Goal: Transaction & Acquisition: Purchase product/service

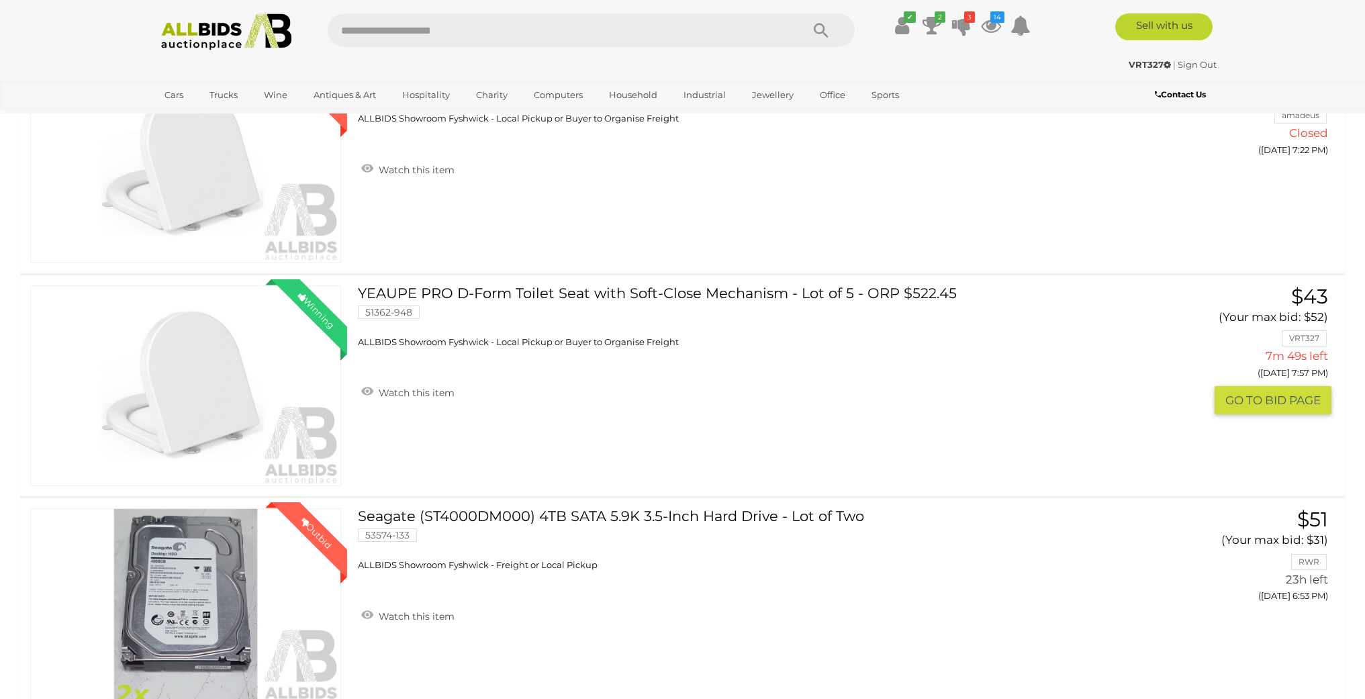
scroll to position [232, 0]
click at [990, 28] on icon at bounding box center [991, 25] width 20 height 24
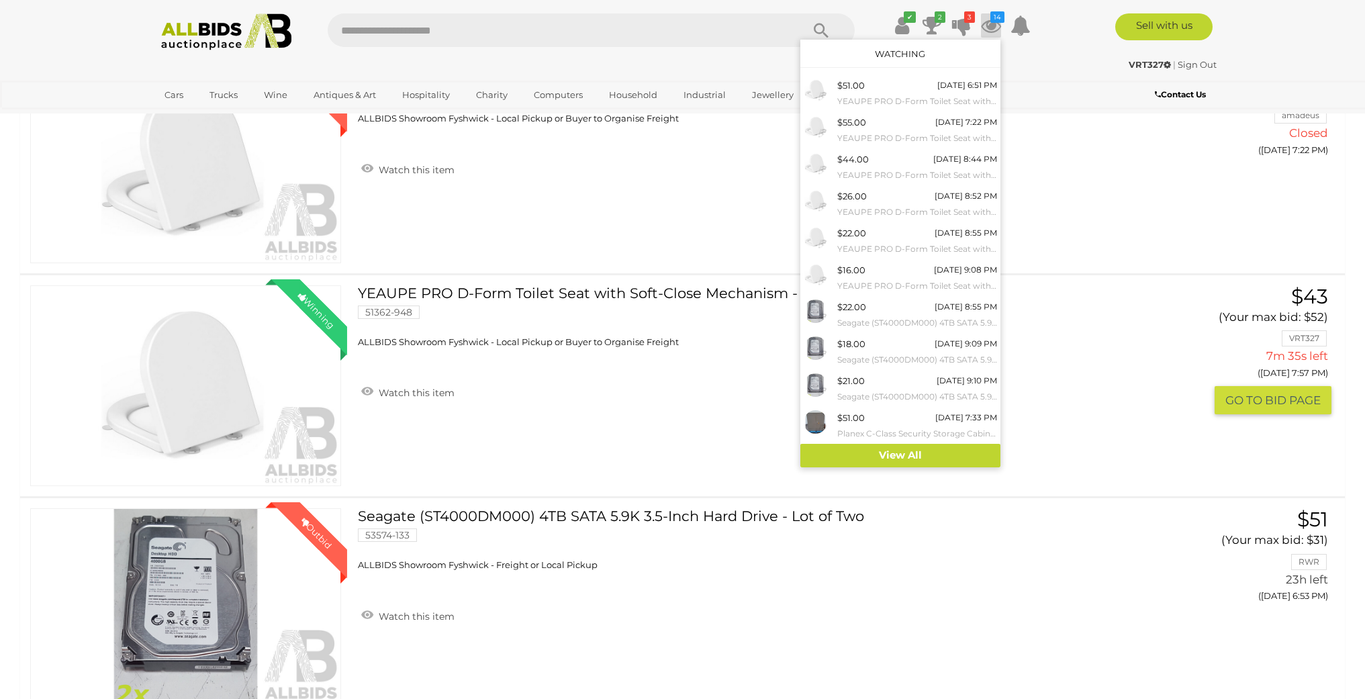
click at [1152, 356] on link "$43 (Your max bid: $52) VRT327 7m 35s left (Today 7:57 PM)" at bounding box center [1232, 349] width 197 height 129
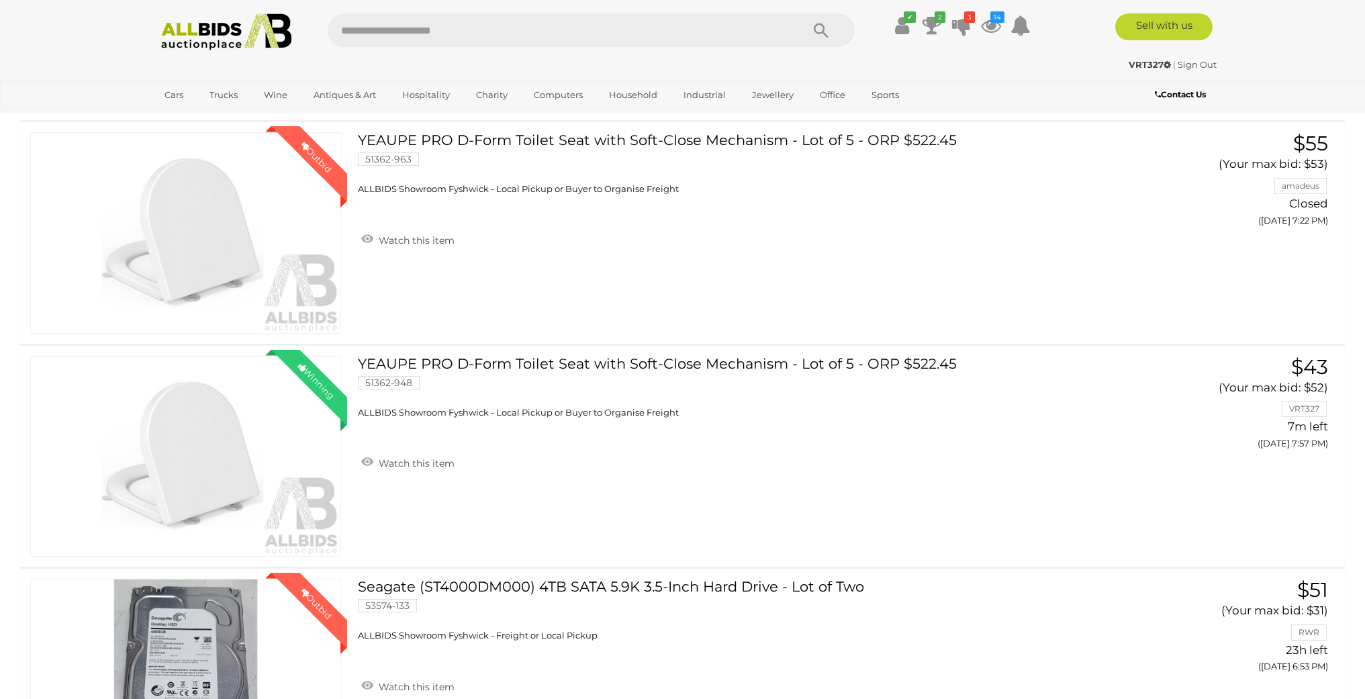
scroll to position [163, 0]
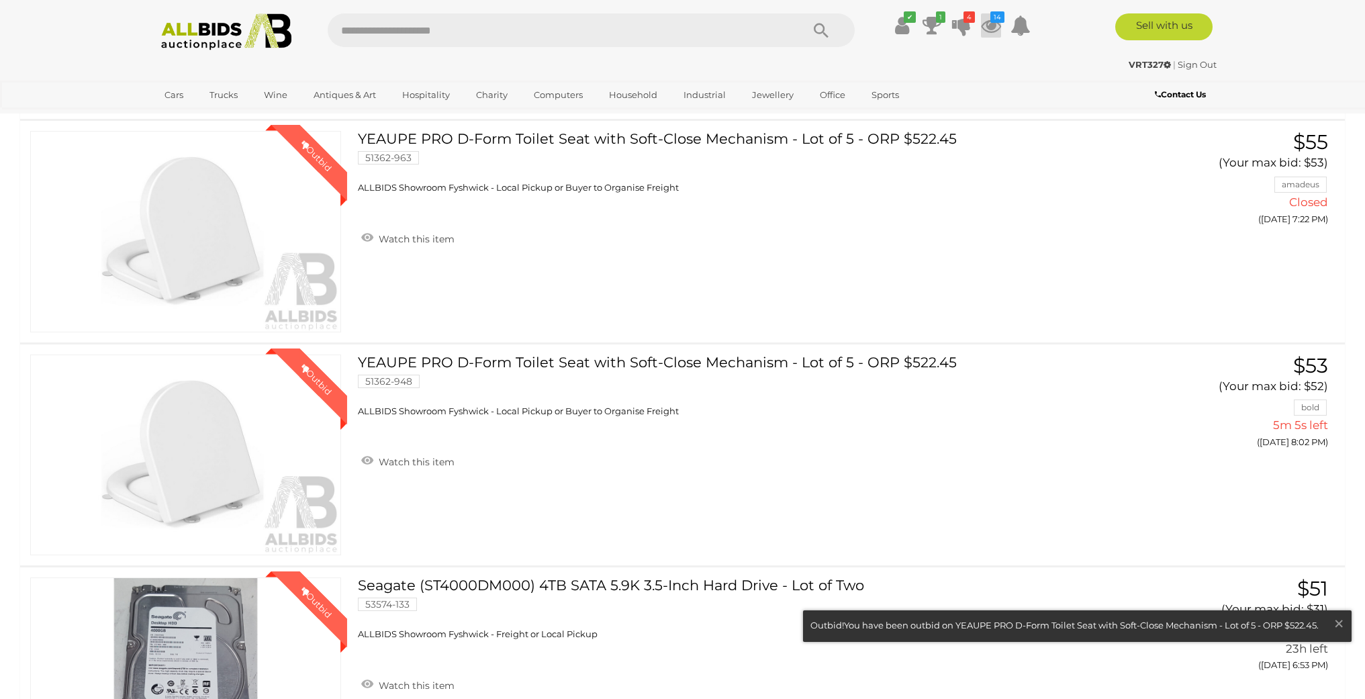
click at [989, 26] on icon at bounding box center [991, 25] width 20 height 24
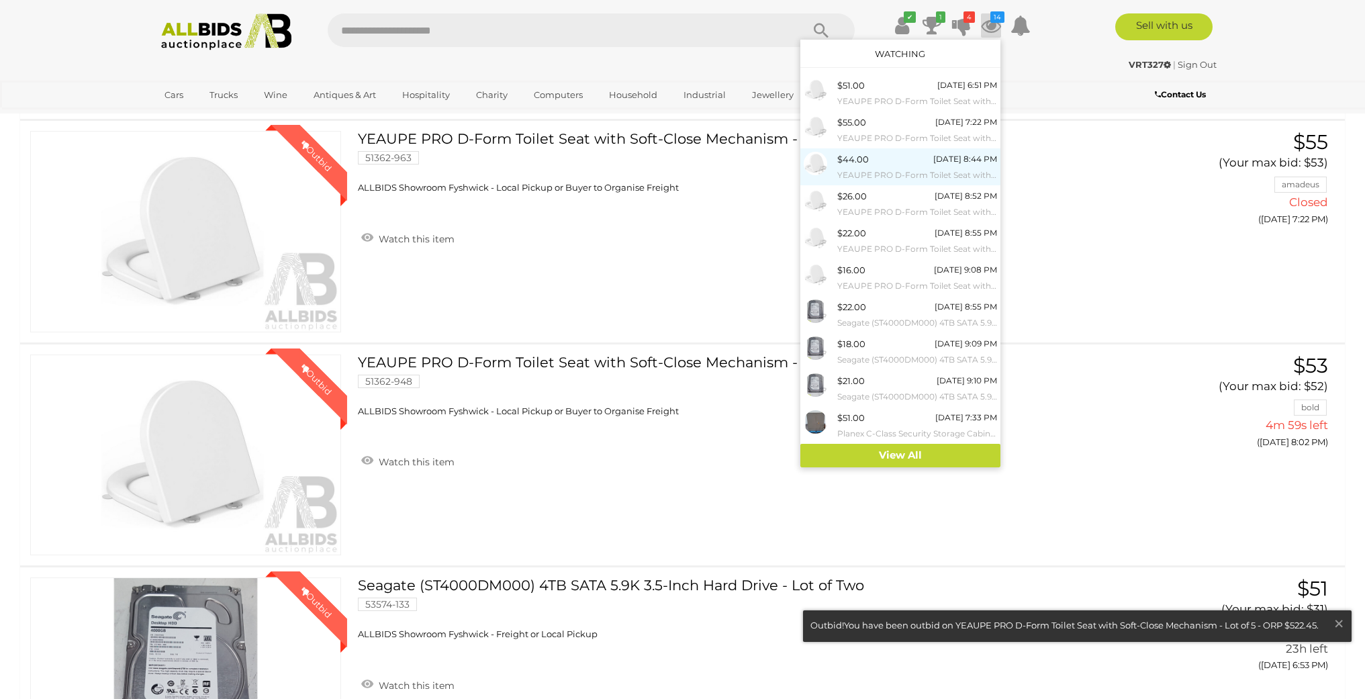
click at [946, 159] on div "[DATE] 8:44 PM" at bounding box center [965, 159] width 64 height 15
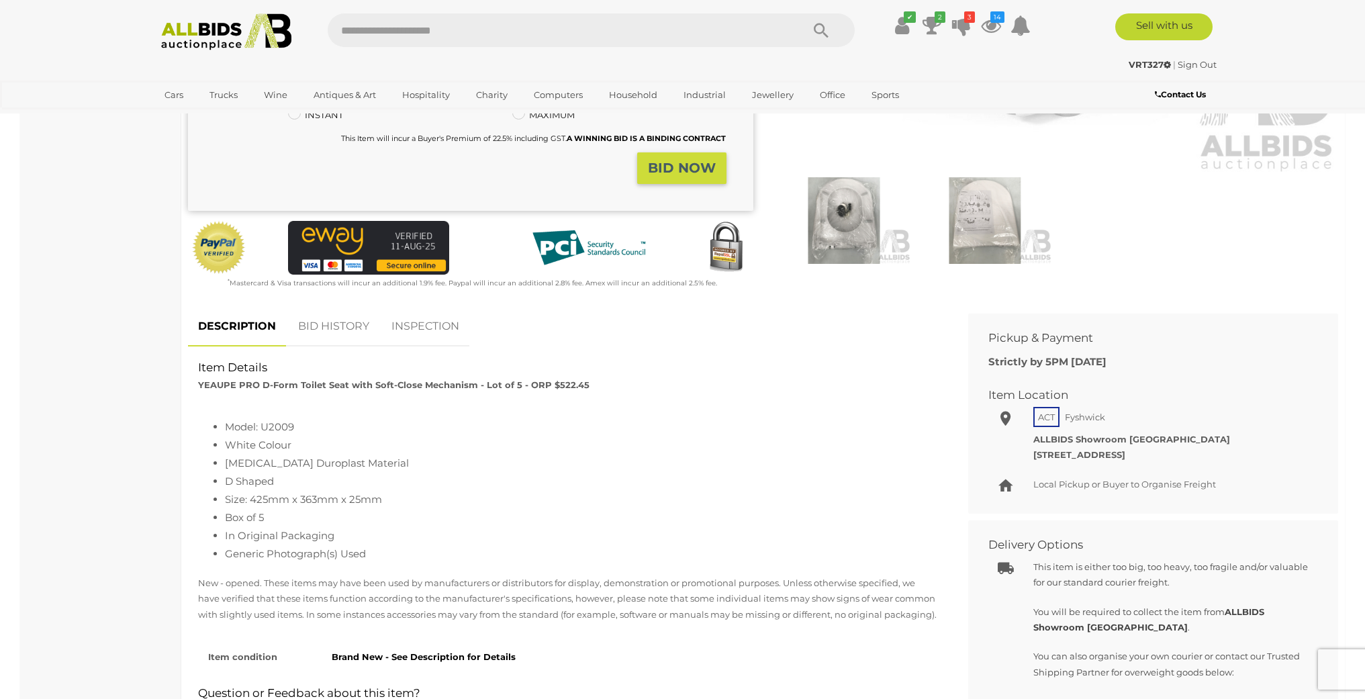
scroll to position [370, 0]
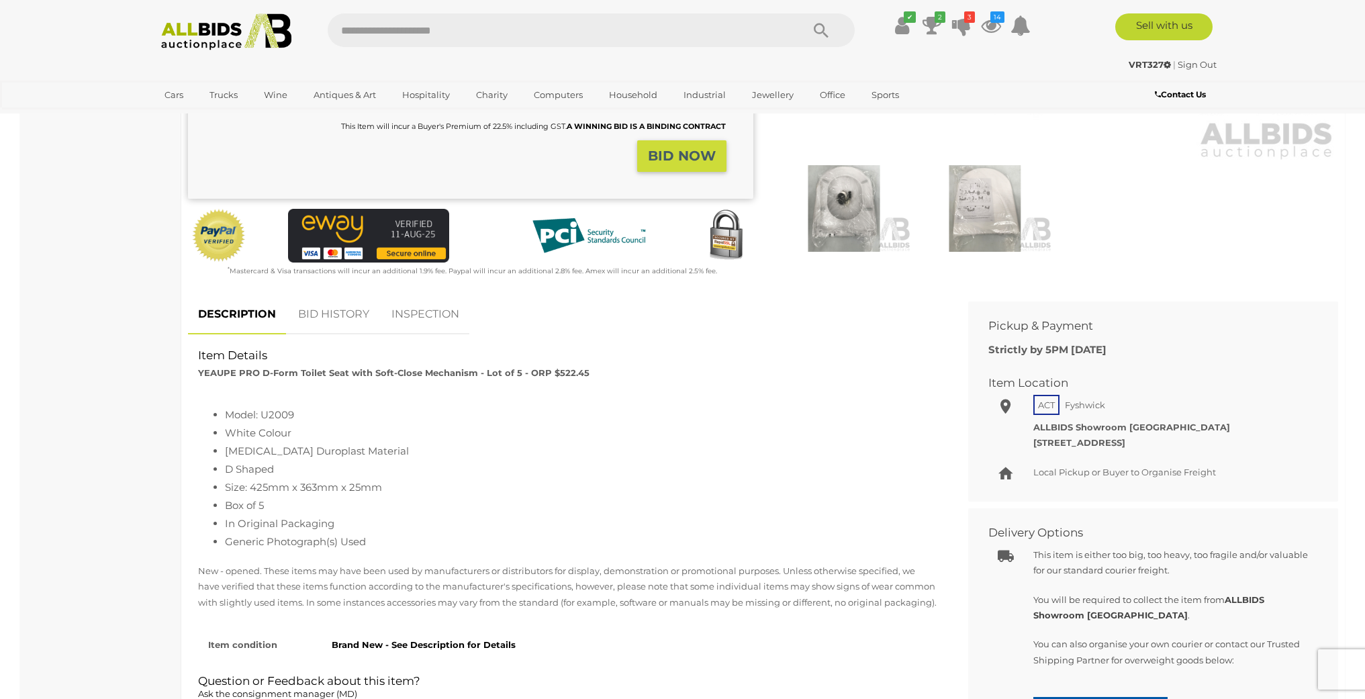
click at [338, 308] on link "BID HISTORY" at bounding box center [333, 315] width 91 height 40
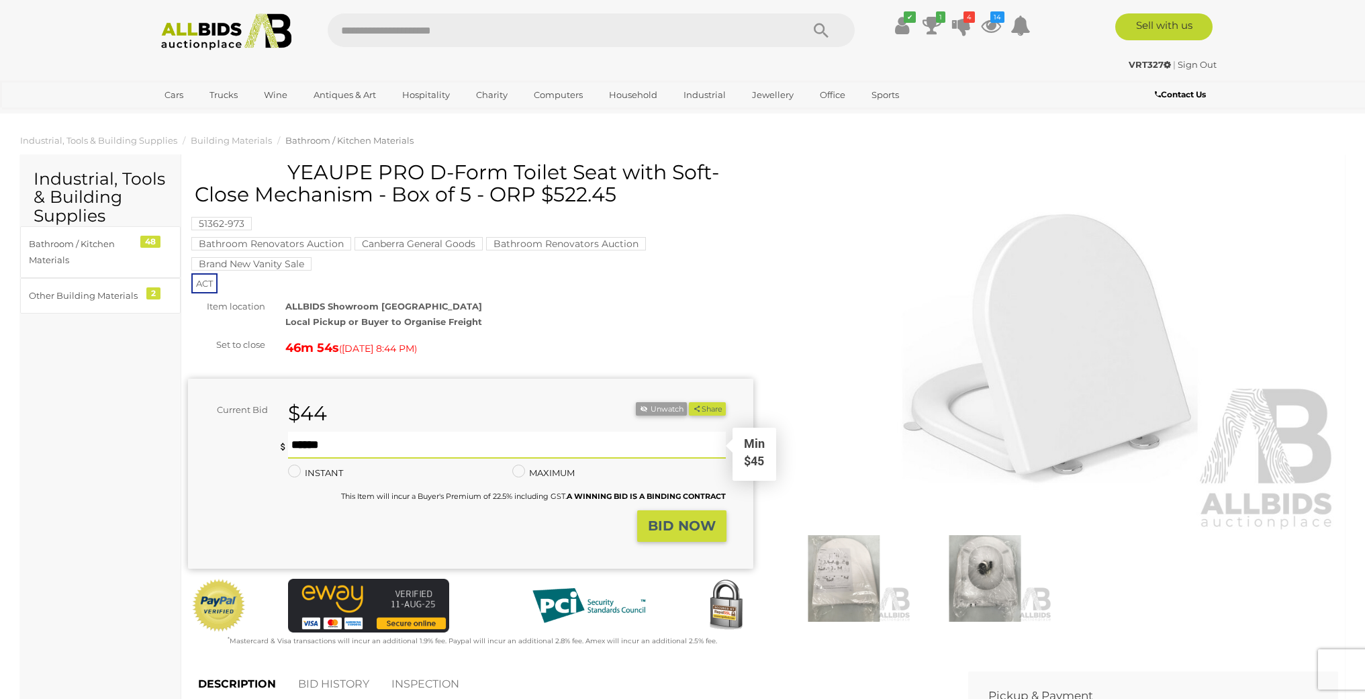
click at [342, 442] on input "text" at bounding box center [507, 445] width 439 height 27
type input "**"
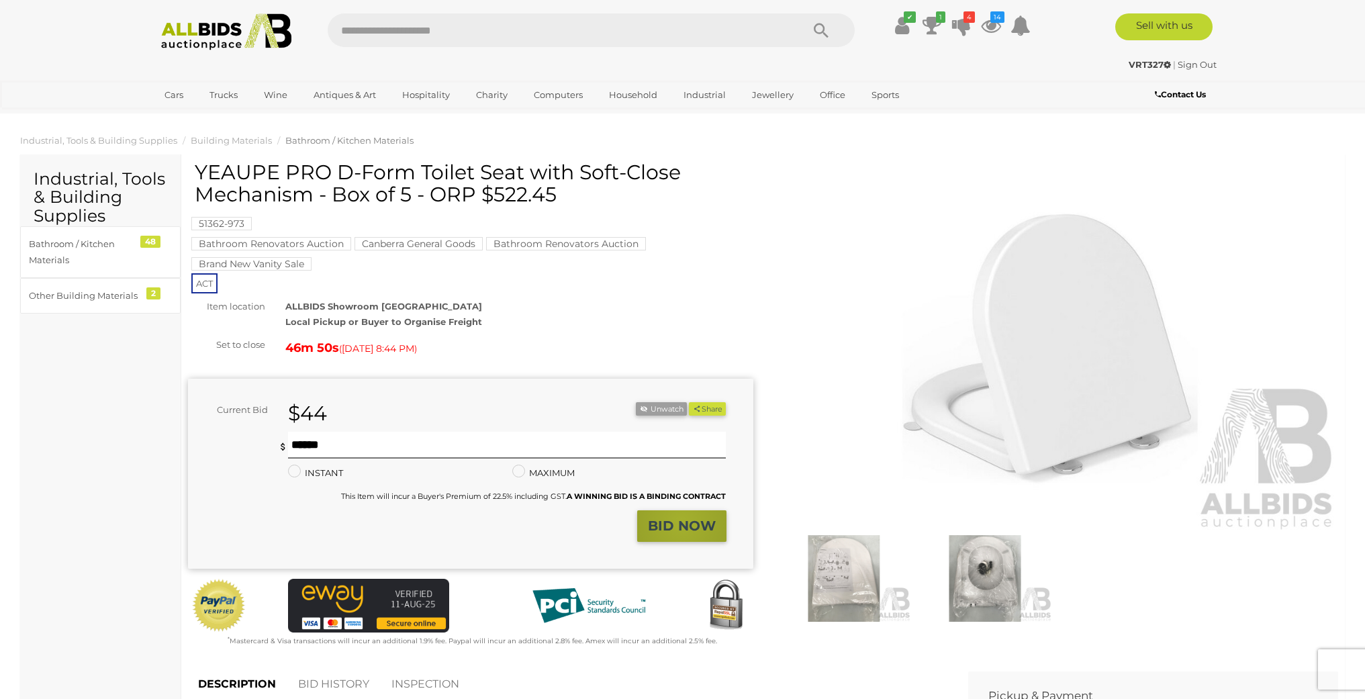
click at [682, 519] on strong "BID NOW" at bounding box center [682, 526] width 68 height 16
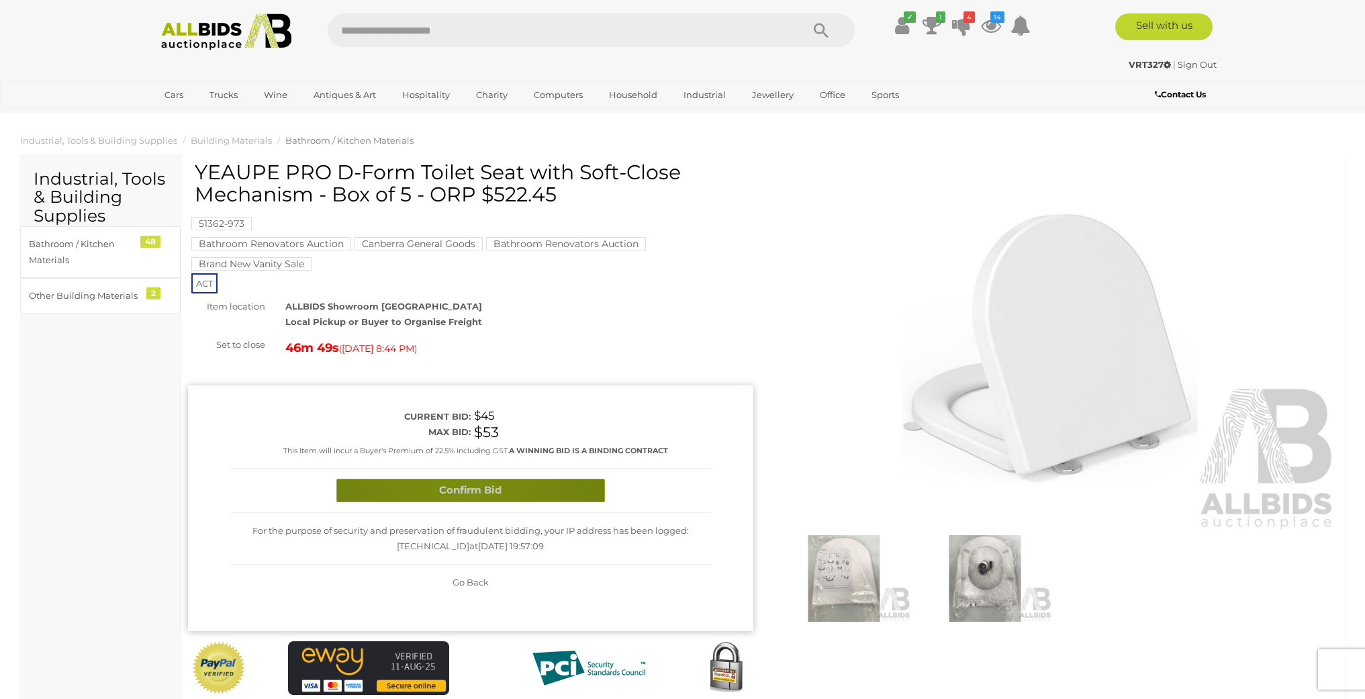
click at [460, 493] on button "Confirm Bid" at bounding box center [470, 491] width 269 height 24
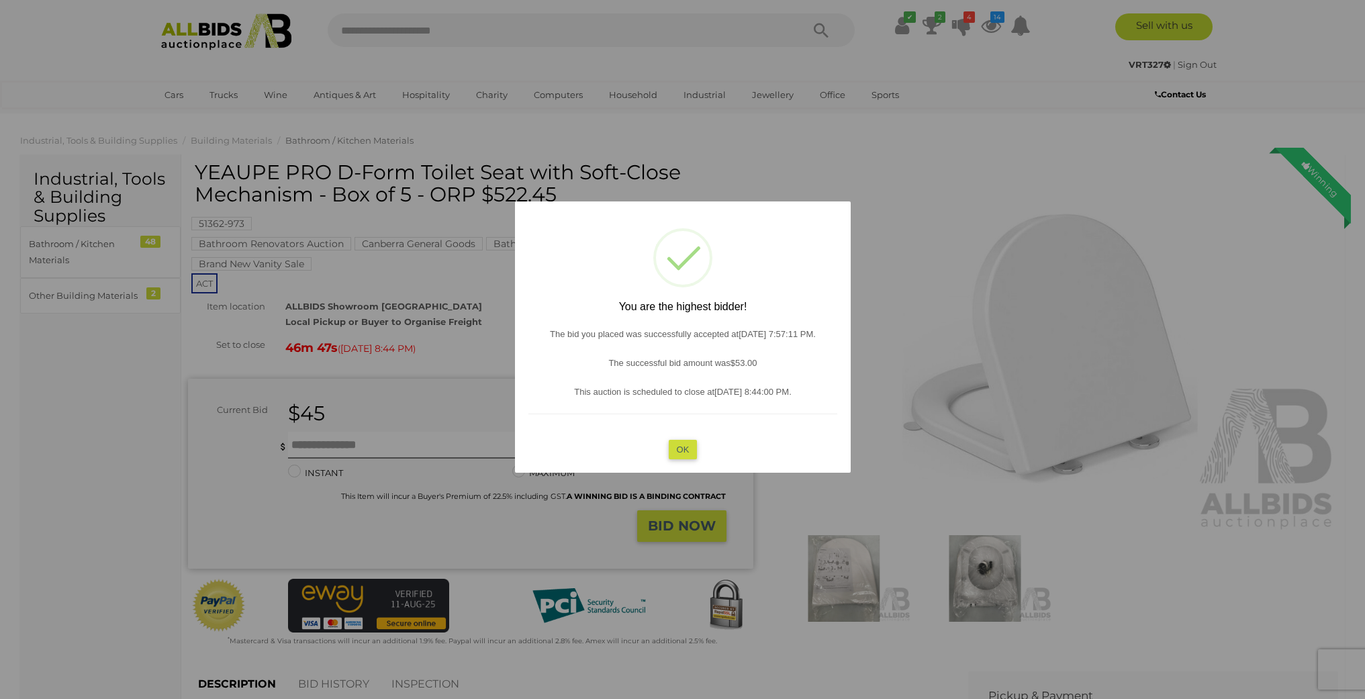
click at [684, 449] on button "OK" at bounding box center [682, 448] width 29 height 19
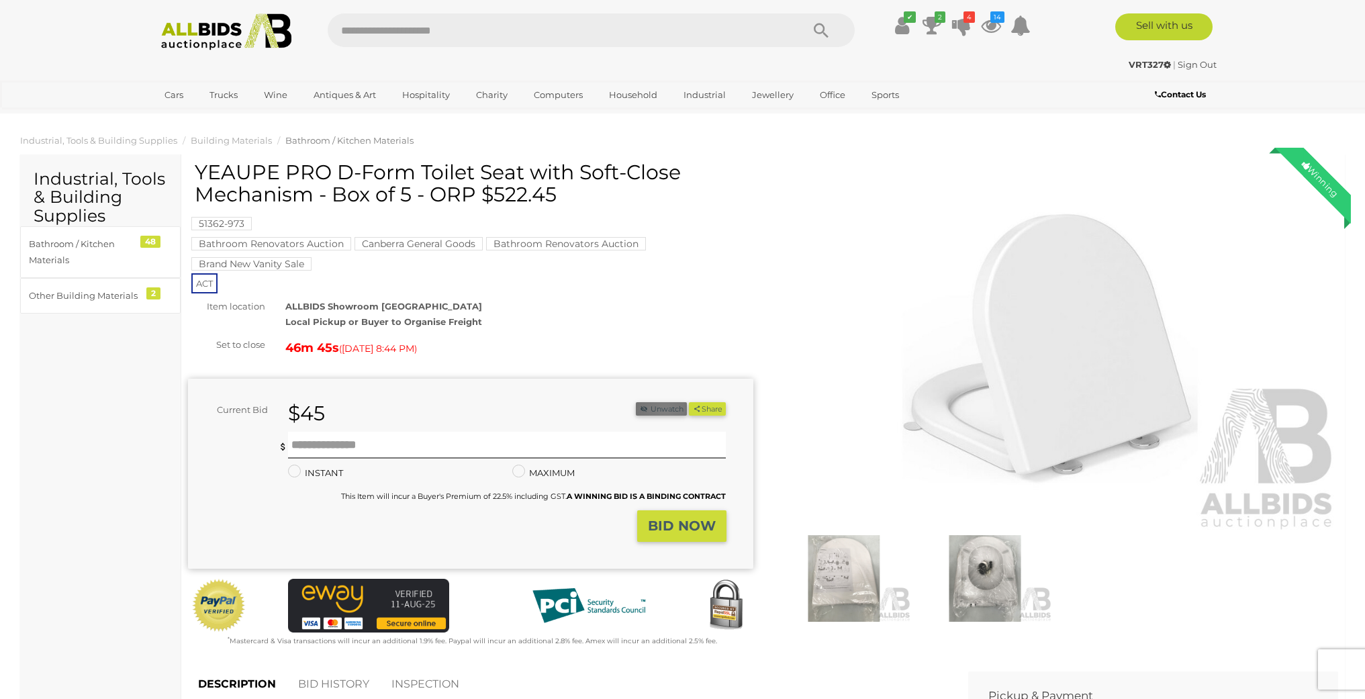
click at [662, 408] on button "Unwatch" at bounding box center [661, 409] width 51 height 14
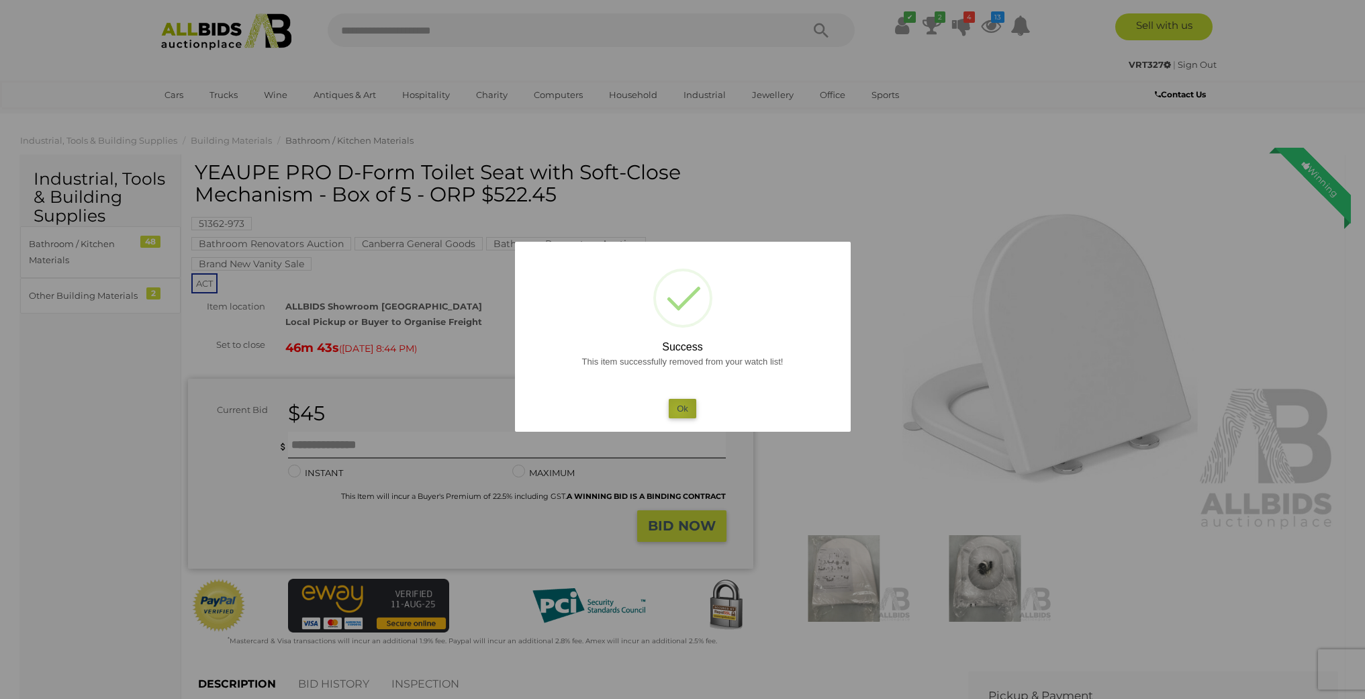
click at [678, 410] on button "Ok" at bounding box center [683, 408] width 28 height 19
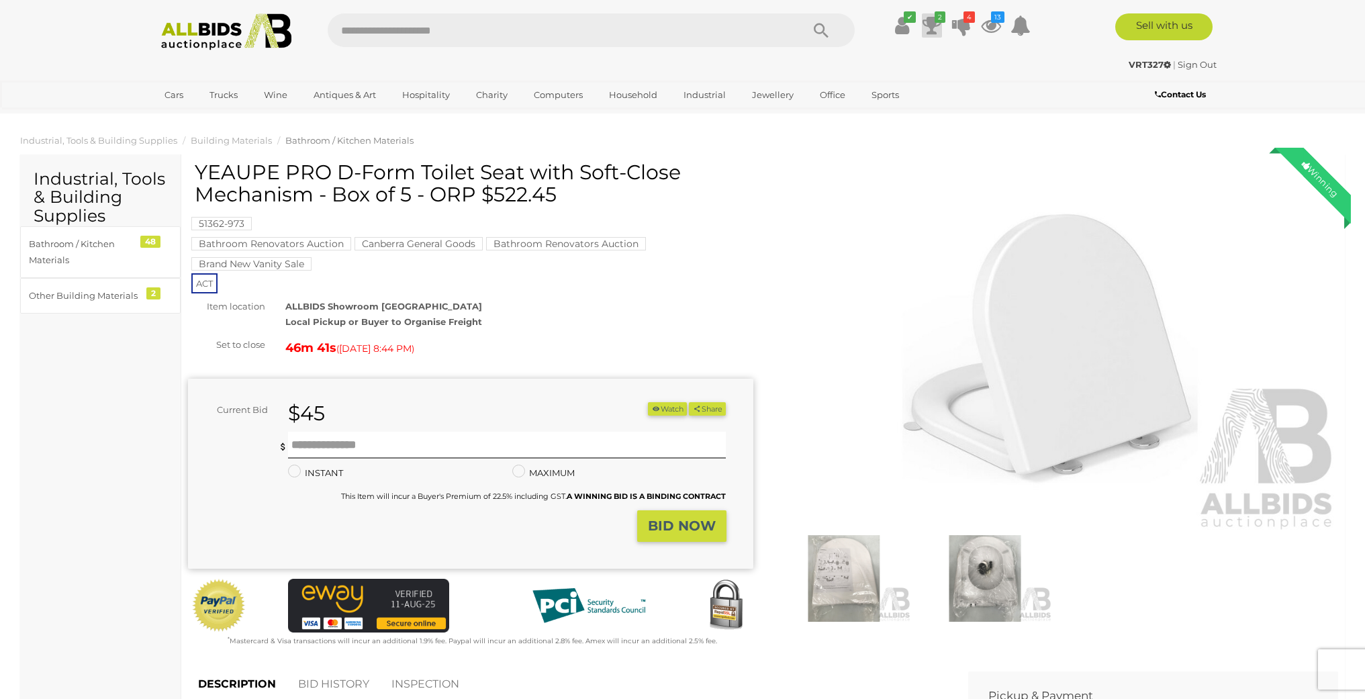
click at [935, 26] on icon at bounding box center [932, 25] width 19 height 24
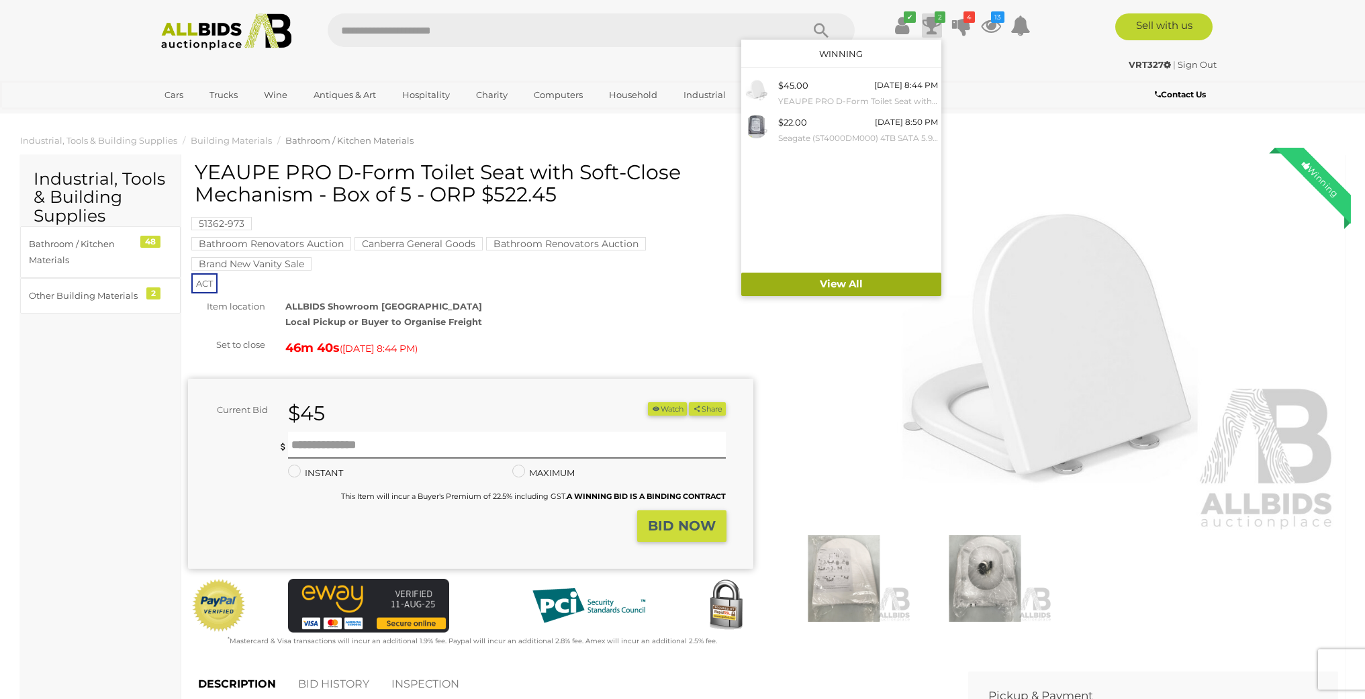
click at [849, 285] on link "View All" at bounding box center [841, 285] width 200 height 24
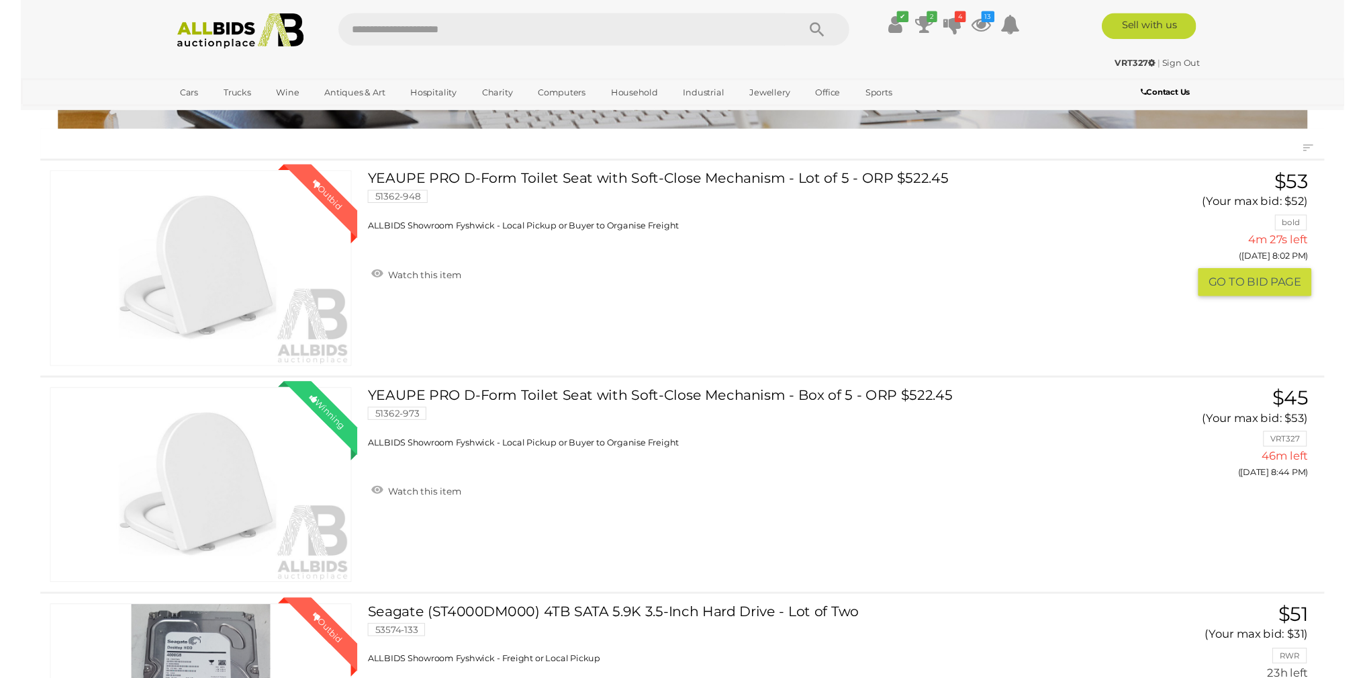
scroll to position [118, 0]
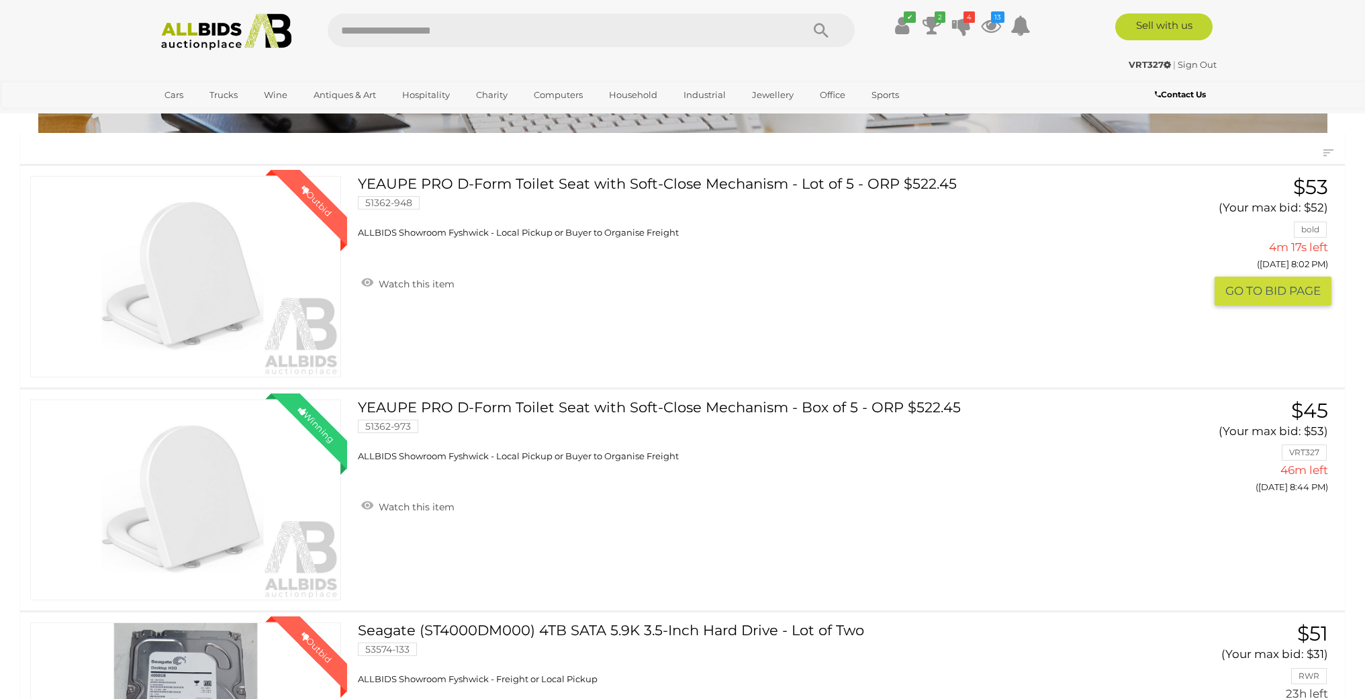
click at [215, 273] on link "Winning Outbid" at bounding box center [185, 276] width 311 height 201
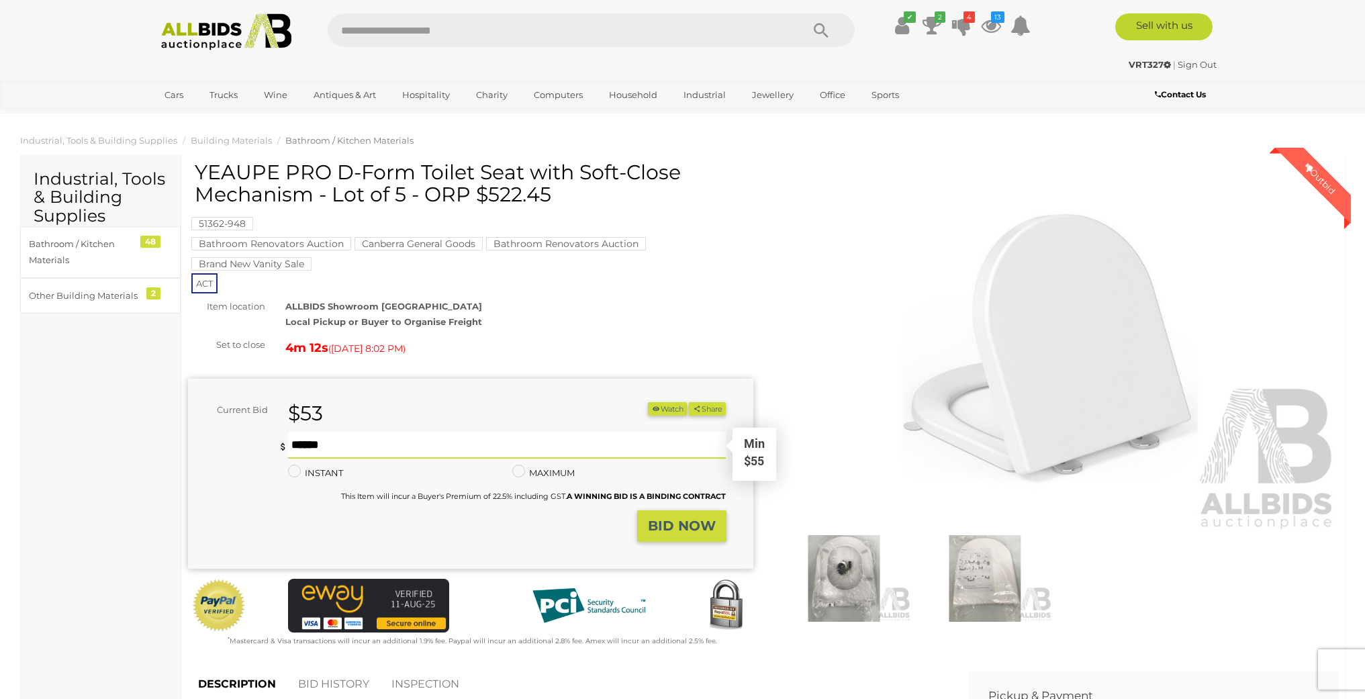
click at [424, 441] on input "text" at bounding box center [507, 445] width 439 height 27
type input "**"
click at [667, 524] on strong "BID NOW" at bounding box center [682, 526] width 68 height 16
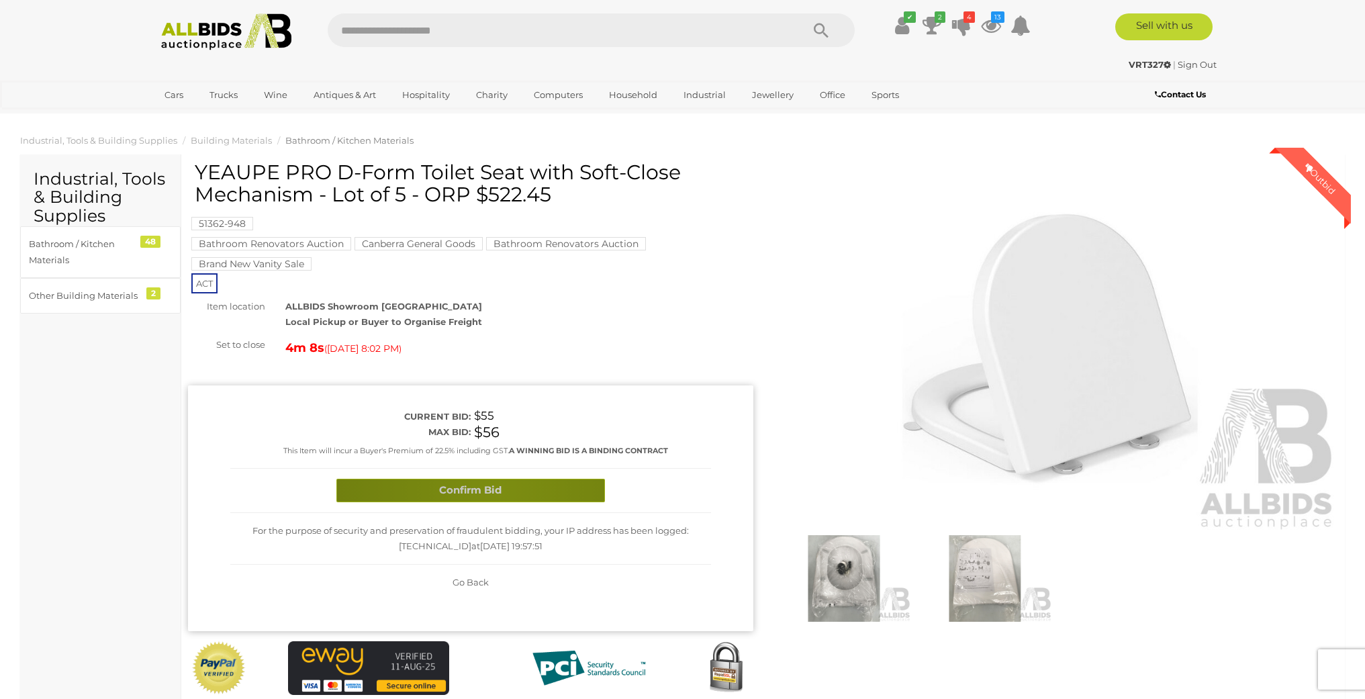
click at [500, 487] on button "Confirm Bid" at bounding box center [470, 491] width 269 height 24
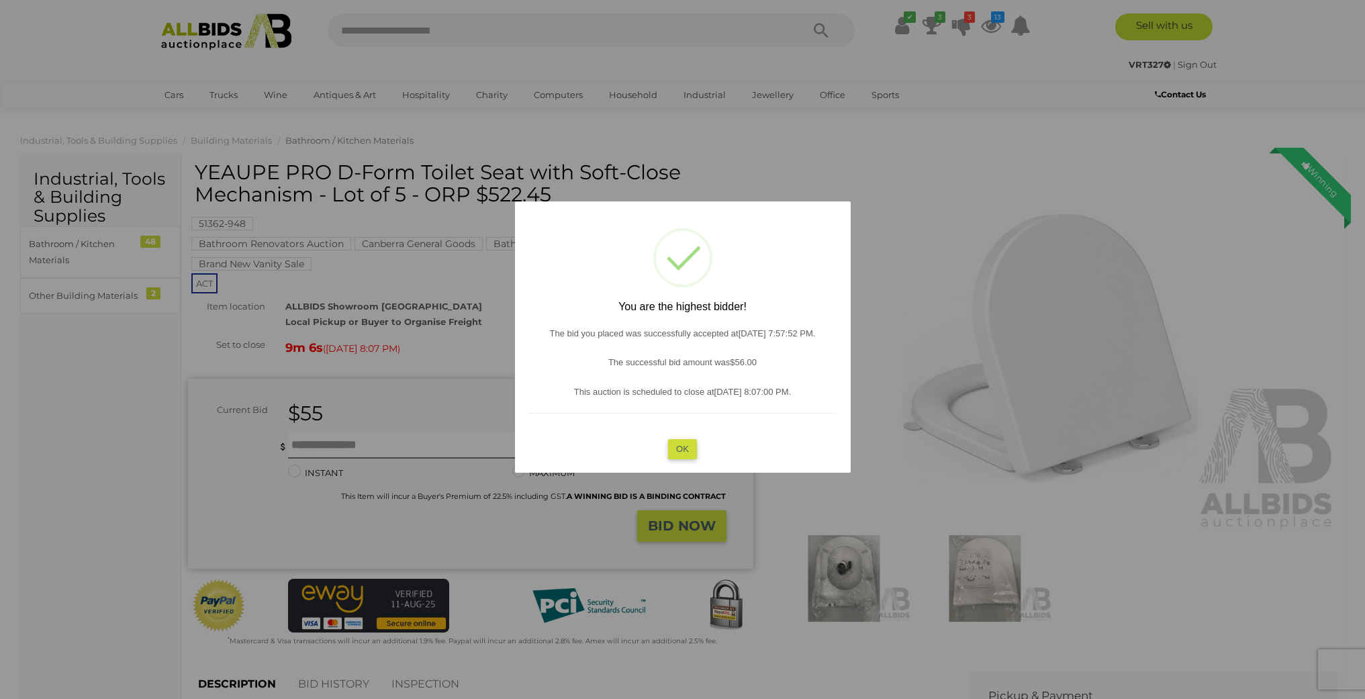
click at [688, 450] on button "OK" at bounding box center [682, 448] width 29 height 19
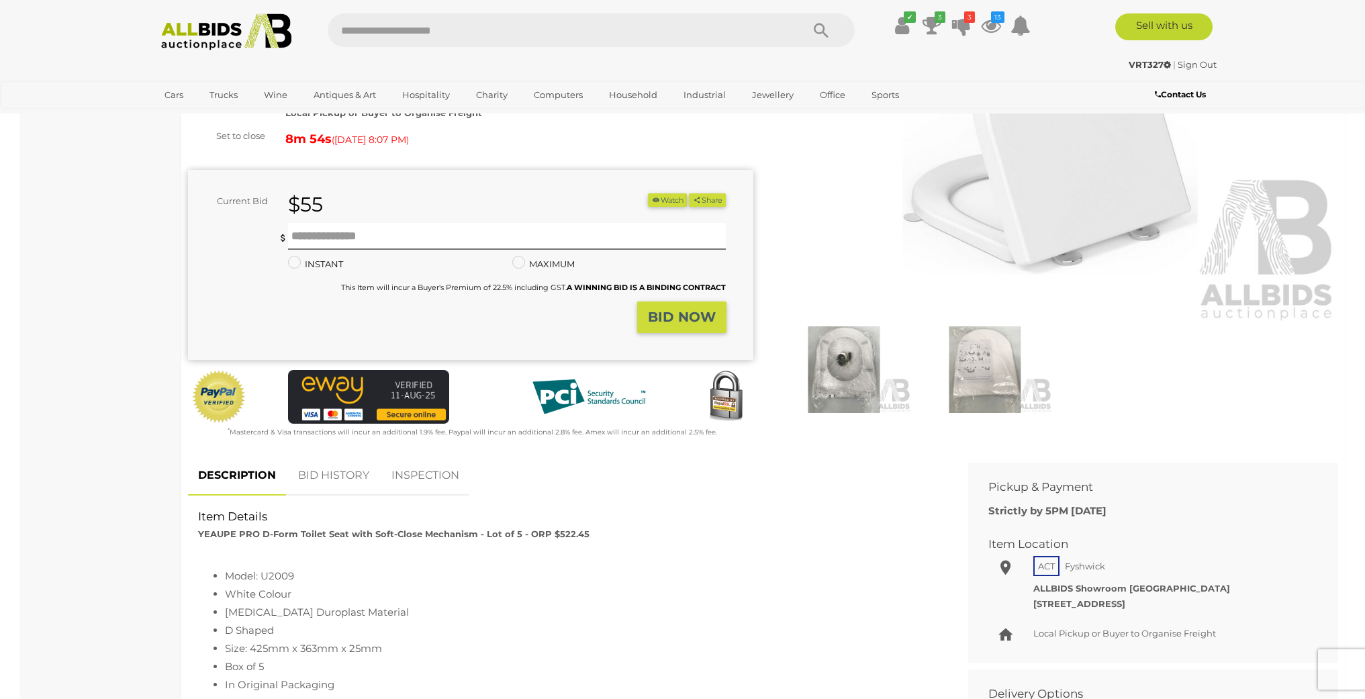
scroll to position [216, 0]
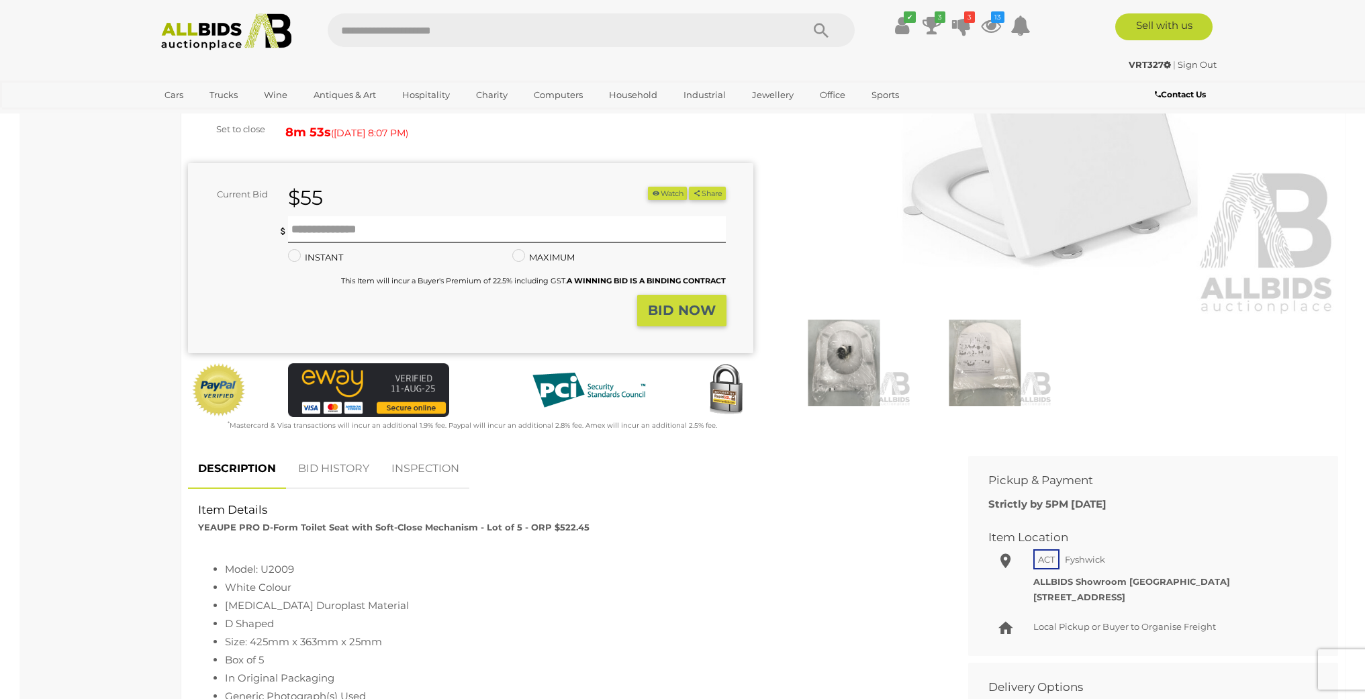
click at [332, 469] on link "BID HISTORY" at bounding box center [333, 469] width 91 height 40
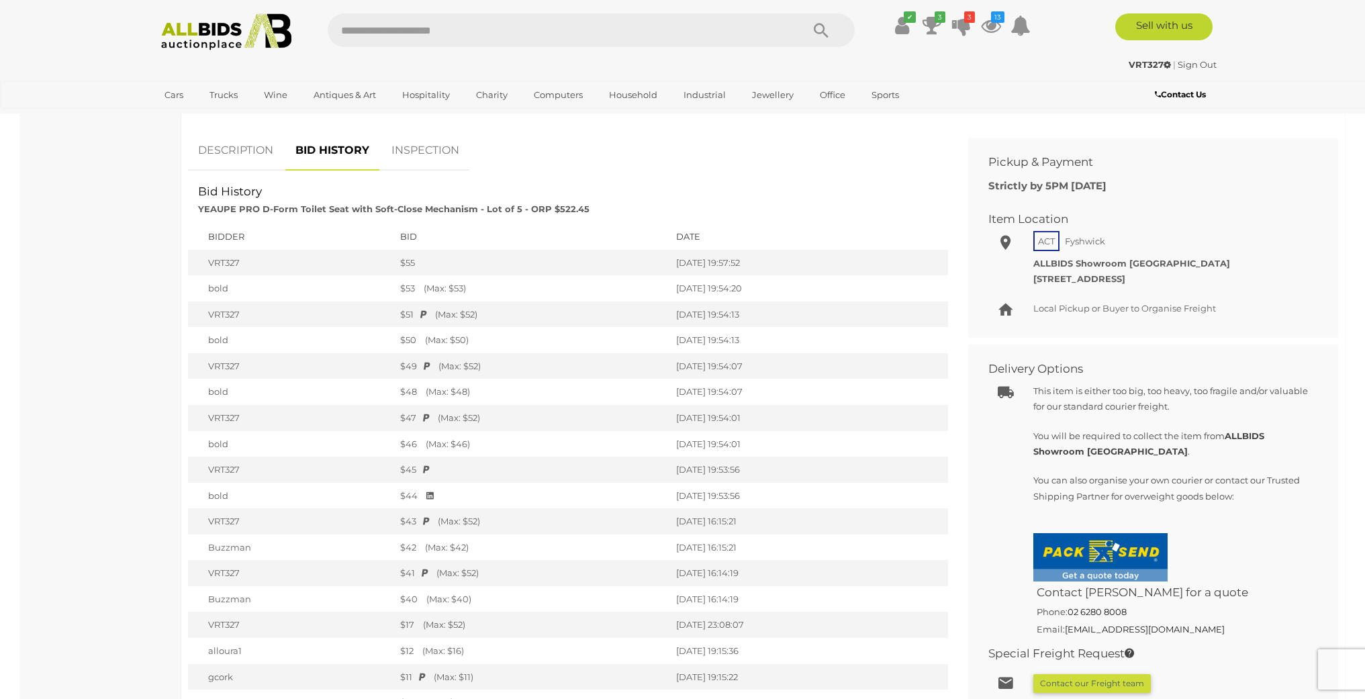
scroll to position [531, 0]
